Goal: Check status: Check status

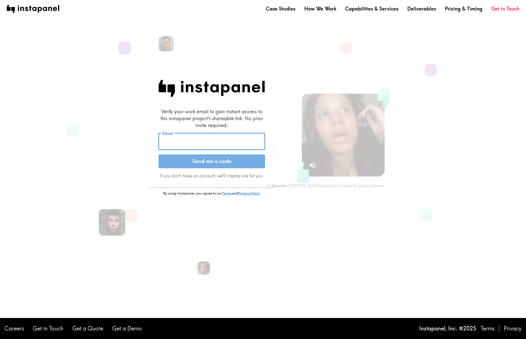
click at [201, 139] on input "Email" at bounding box center [212, 141] width 107 height 17
type input "[EMAIL_ADDRESS][DOMAIN_NAME]"
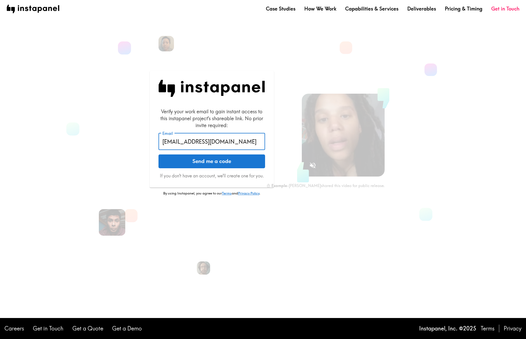
click at [202, 163] on button "Send me a code" at bounding box center [212, 161] width 107 height 14
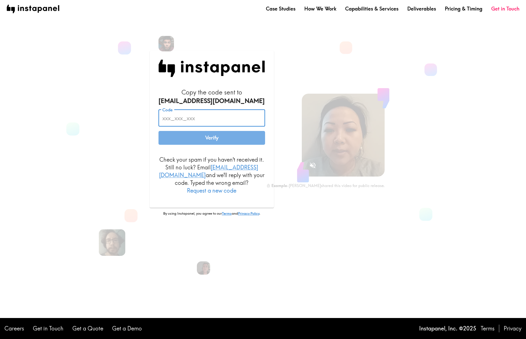
click at [192, 120] on input "Code" at bounding box center [212, 117] width 107 height 17
paste input "GEk_kkb_FTg"
type input "GEk_kkb_FTg"
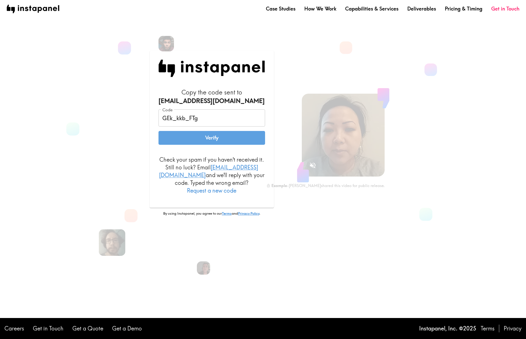
drag, startPoint x: 212, startPoint y: 142, endPoint x: 204, endPoint y: 148, distance: 9.4
click at [212, 142] on button "Verify" at bounding box center [212, 138] width 107 height 14
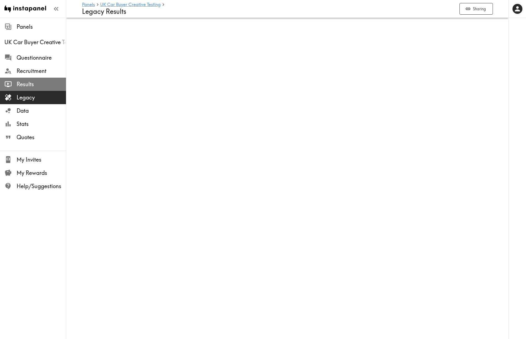
click at [37, 85] on span "Results" at bounding box center [41, 84] width 49 height 8
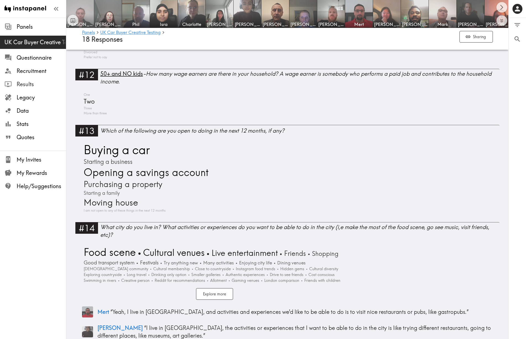
scroll to position [998, 0]
